Goal: Information Seeking & Learning: Learn about a topic

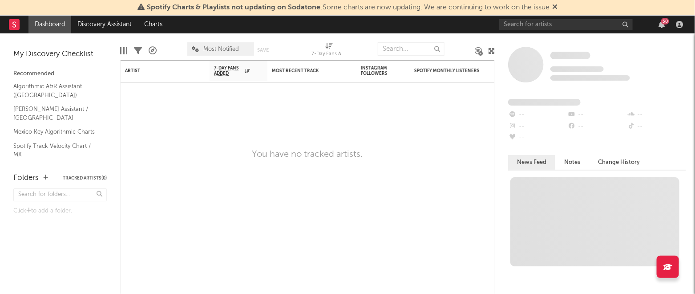
click at [555, 10] on icon at bounding box center [554, 6] width 5 height 7
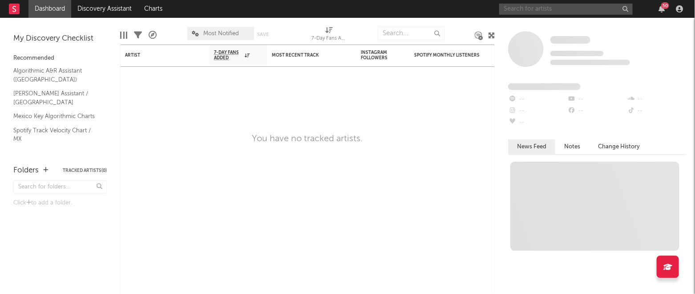
click at [558, 11] on input "text" at bounding box center [566, 9] width 134 height 11
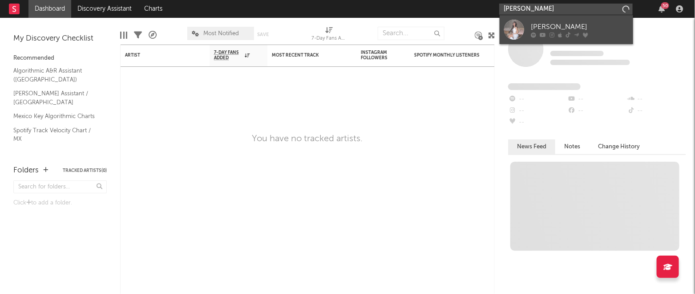
type input "[PERSON_NAME]"
click at [559, 28] on div "[PERSON_NAME]" at bounding box center [580, 26] width 98 height 11
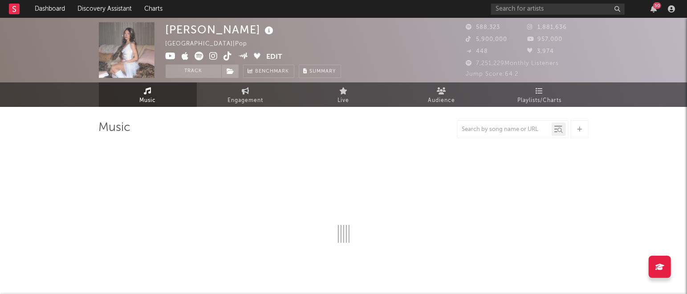
select select "6m"
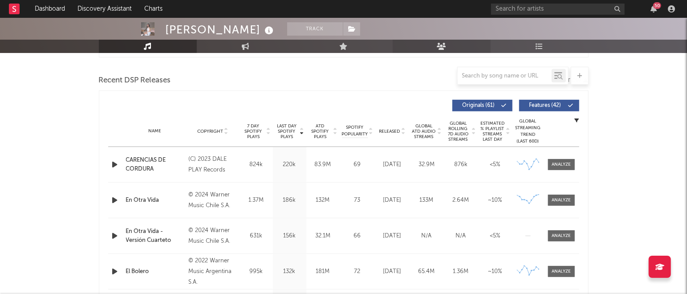
scroll to position [318, 0]
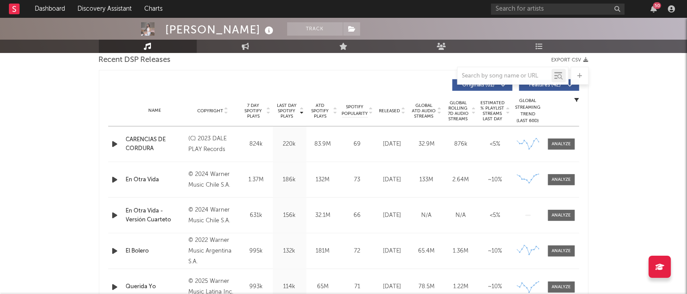
click at [254, 111] on span "7 Day Spotify Plays" at bounding box center [254, 111] width 24 height 16
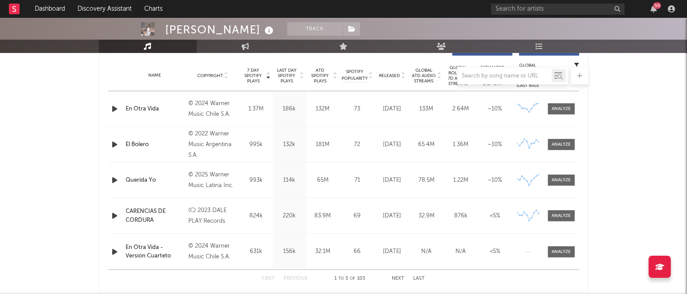
scroll to position [356, 0]
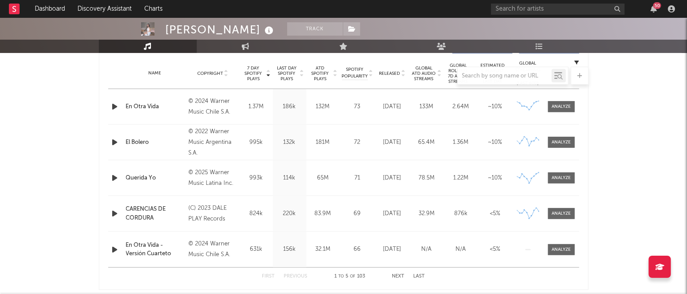
drag, startPoint x: 115, startPoint y: 144, endPoint x: 62, endPoint y: 150, distance: 53.3
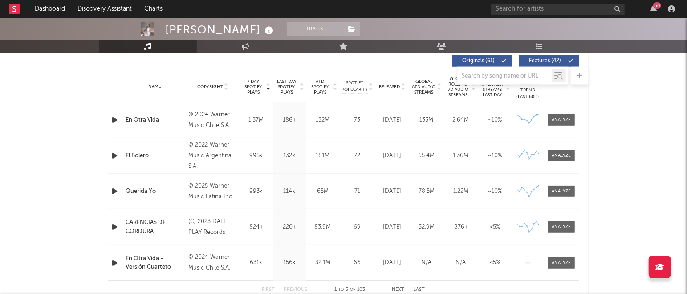
scroll to position [341, 0]
